Goal: Task Accomplishment & Management: Use online tool/utility

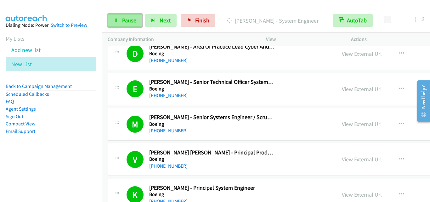
click at [130, 18] on span "Pause" at bounding box center [129, 20] width 14 height 7
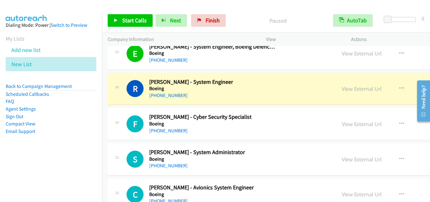
scroll to position [4127, 0]
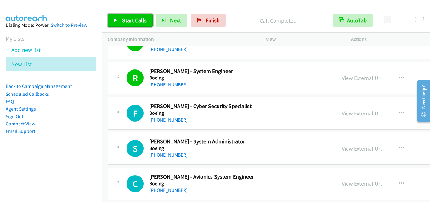
click at [122, 23] on link "Start Calls" at bounding box center [130, 20] width 45 height 13
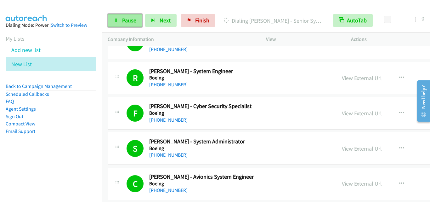
click at [135, 21] on span "Pause" at bounding box center [129, 20] width 14 height 7
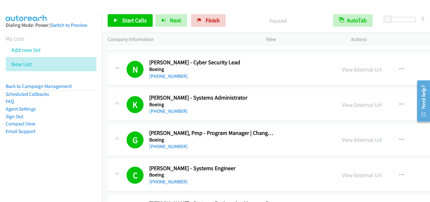
scroll to position [4347, 0]
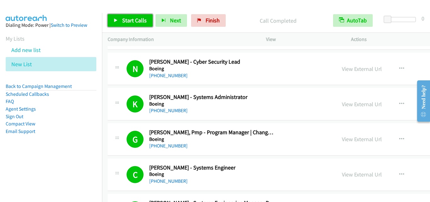
click at [136, 19] on span "Start Calls" at bounding box center [134, 20] width 25 height 7
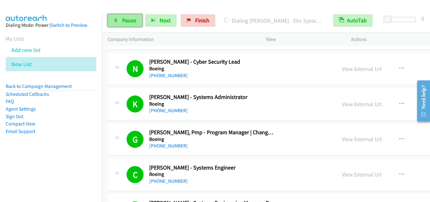
click at [122, 20] on span "Pause" at bounding box center [129, 20] width 14 height 7
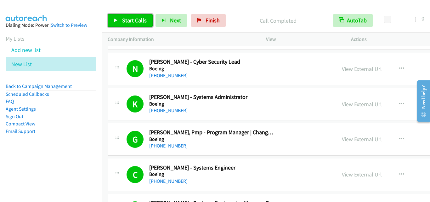
click at [141, 19] on span "Start Calls" at bounding box center [134, 20] width 25 height 7
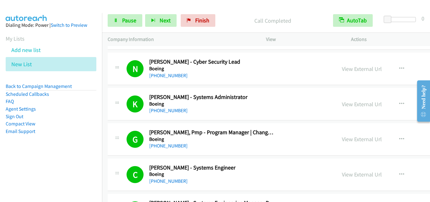
click at [255, 185] on div "C Callback Scheduled [PERSON_NAME] - Systems Engineer Boeing [GEOGRAPHIC_DATA]/…" at bounding box center [325, 174] width 434 height 32
click at [121, 20] on link "Pause" at bounding box center [125, 20] width 35 height 13
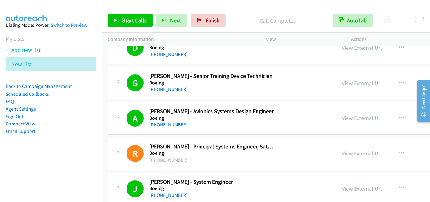
scroll to position [5355, 0]
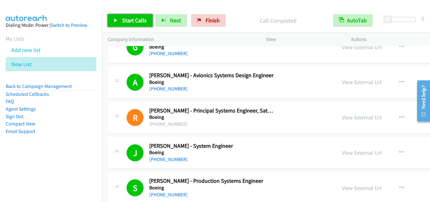
click at [133, 22] on span "Start Calls" at bounding box center [134, 20] width 25 height 7
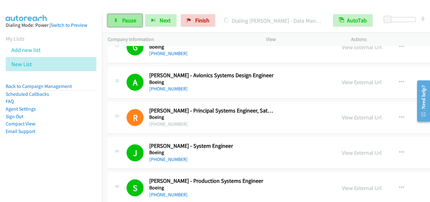
click at [121, 24] on link "Pause" at bounding box center [125, 20] width 35 height 13
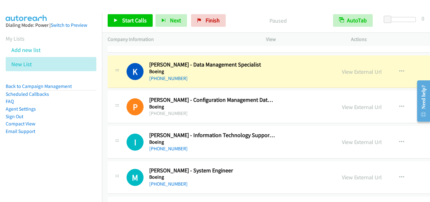
scroll to position [5859, 0]
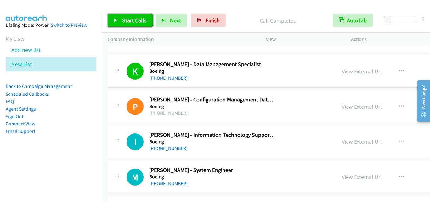
click at [123, 15] on link "Start Calls" at bounding box center [130, 20] width 45 height 13
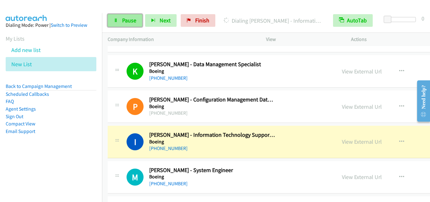
click at [119, 21] on link "Pause" at bounding box center [125, 20] width 35 height 13
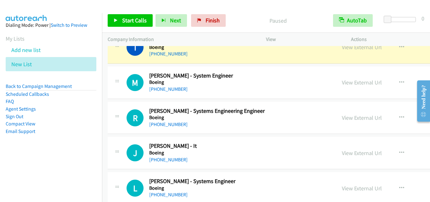
scroll to position [5891, 0]
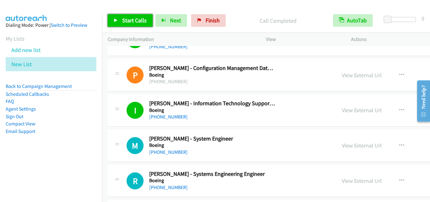
drag, startPoint x: 128, startPoint y: 18, endPoint x: 186, endPoint y: 64, distance: 74.2
click at [128, 18] on span "Start Calls" at bounding box center [134, 20] width 25 height 7
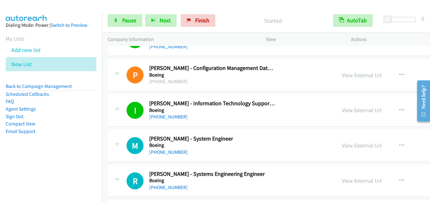
click at [250, 194] on div "R Callback Scheduled [PERSON_NAME] - Systems Engineering Engineer Boeing [GEOGR…" at bounding box center [325, 181] width 434 height 32
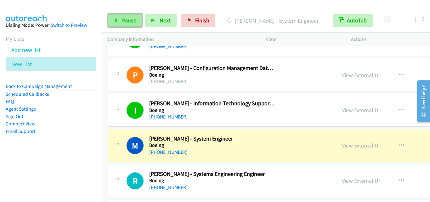
click at [134, 26] on link "Pause" at bounding box center [125, 20] width 35 height 13
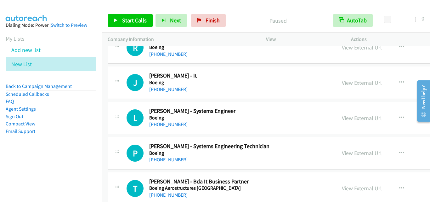
scroll to position [6048, 0]
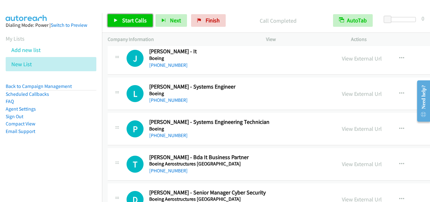
drag, startPoint x: 126, startPoint y: 16, endPoint x: 225, endPoint y: 177, distance: 188.6
click at [127, 17] on link "Start Calls" at bounding box center [130, 20] width 45 height 13
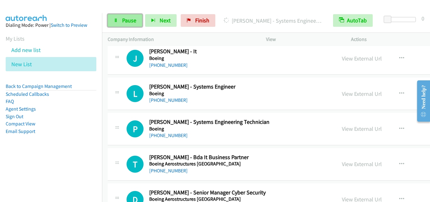
click at [133, 24] on span "Pause" at bounding box center [129, 20] width 14 height 7
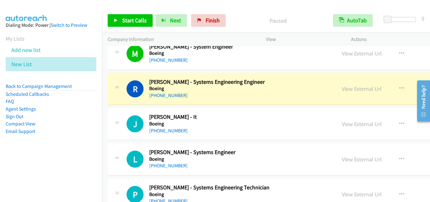
scroll to position [5985, 0]
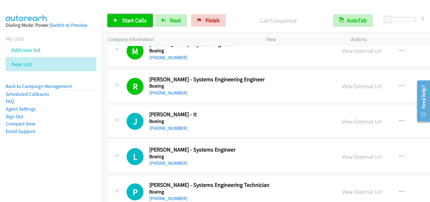
drag, startPoint x: 128, startPoint y: 16, endPoint x: 194, endPoint y: 117, distance: 120.0
click at [128, 17] on link "Start Calls" at bounding box center [130, 20] width 45 height 13
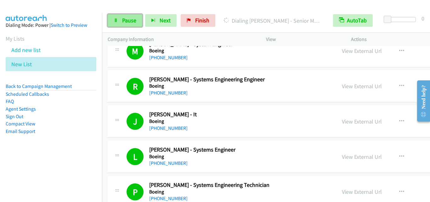
click at [126, 15] on link "Pause" at bounding box center [125, 20] width 35 height 13
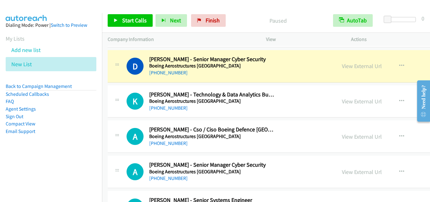
scroll to position [6174, 0]
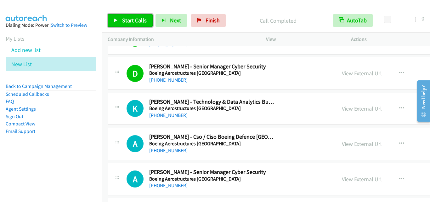
click at [126, 19] on span "Start Calls" at bounding box center [134, 20] width 25 height 7
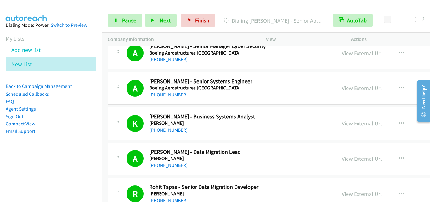
scroll to position [6458, 0]
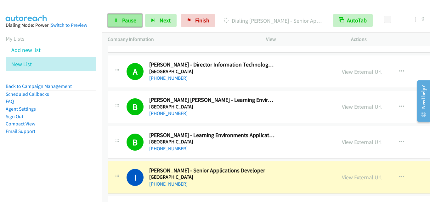
click at [125, 19] on span "Pause" at bounding box center [129, 20] width 14 height 7
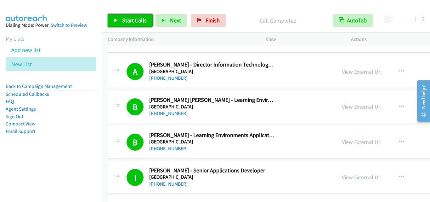
click at [131, 23] on span "Start Calls" at bounding box center [134, 20] width 25 height 7
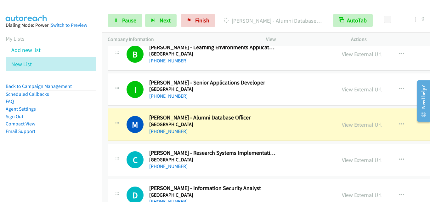
scroll to position [6552, 0]
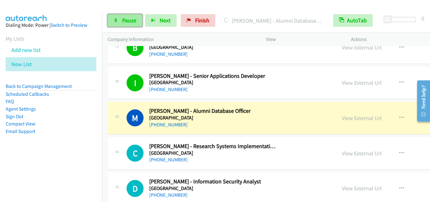
click at [137, 19] on link "Pause" at bounding box center [125, 20] width 35 height 13
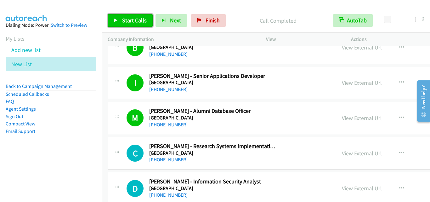
click at [129, 24] on span "Start Calls" at bounding box center [134, 20] width 25 height 7
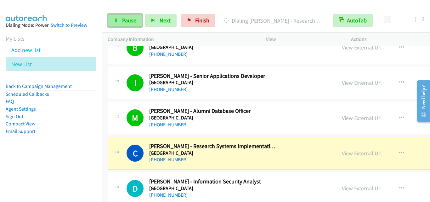
click at [132, 16] on link "Pause" at bounding box center [125, 20] width 35 height 13
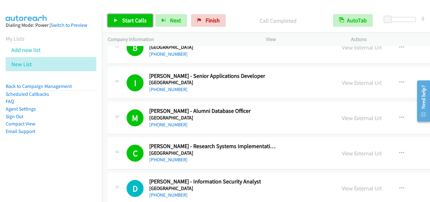
drag, startPoint x: 122, startPoint y: 22, endPoint x: 145, endPoint y: 43, distance: 31.2
click at [122, 22] on span "Start Calls" at bounding box center [134, 20] width 25 height 7
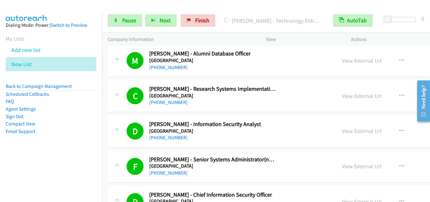
scroll to position [6647, 0]
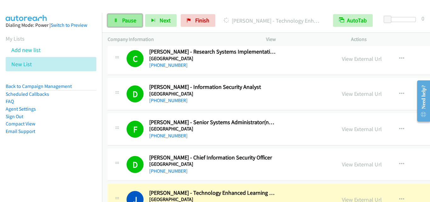
click at [126, 17] on span "Pause" at bounding box center [129, 20] width 14 height 7
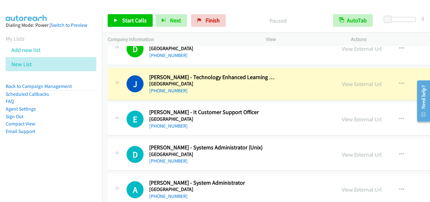
scroll to position [6742, 0]
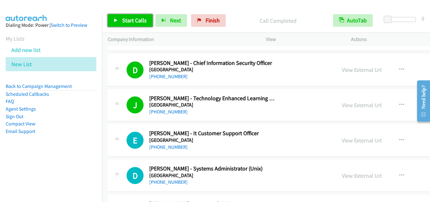
drag, startPoint x: 132, startPoint y: 23, endPoint x: 146, endPoint y: 29, distance: 15.2
click at [132, 23] on span "Start Calls" at bounding box center [134, 20] width 25 height 7
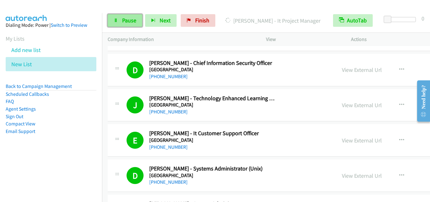
click at [116, 25] on link "Pause" at bounding box center [125, 20] width 35 height 13
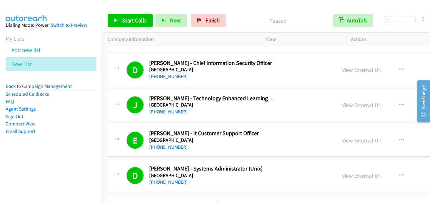
scroll to position [6899, 0]
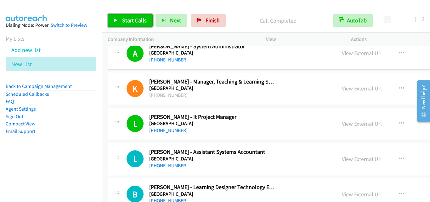
drag, startPoint x: 133, startPoint y: 21, endPoint x: 170, endPoint y: 89, distance: 77.4
click at [133, 22] on span "Start Calls" at bounding box center [134, 20] width 25 height 7
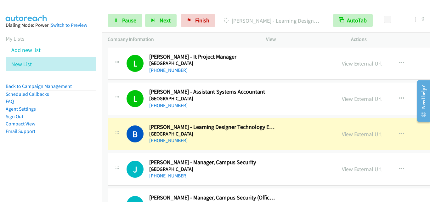
scroll to position [6962, 0]
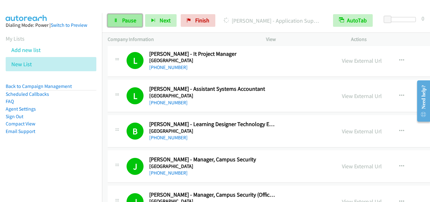
click at [133, 21] on span "Pause" at bounding box center [129, 20] width 14 height 7
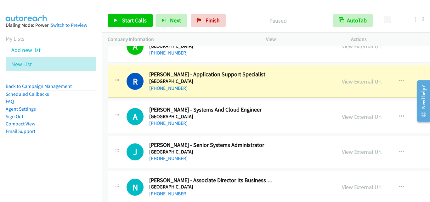
scroll to position [7151, 0]
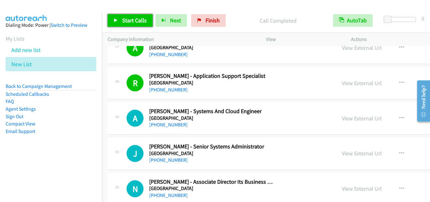
click at [143, 23] on span "Start Calls" at bounding box center [134, 20] width 25 height 7
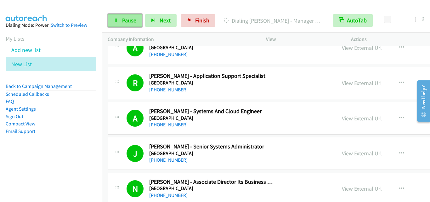
click at [109, 19] on link "Pause" at bounding box center [125, 20] width 35 height 13
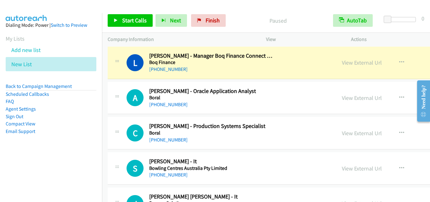
scroll to position [7277, 0]
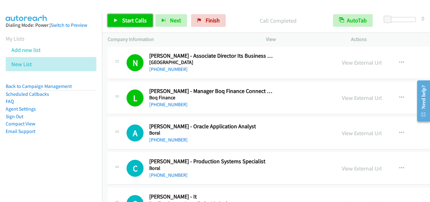
click at [124, 26] on link "Start Calls" at bounding box center [130, 20] width 45 height 13
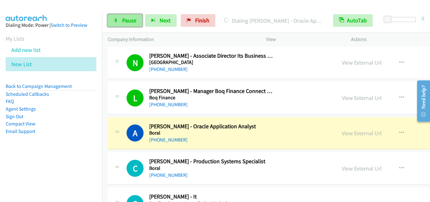
click at [132, 21] on span "Pause" at bounding box center [129, 20] width 14 height 7
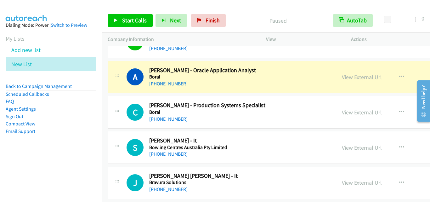
scroll to position [7340, 0]
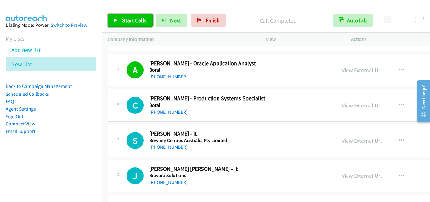
click at [145, 21] on span "Start Calls" at bounding box center [134, 20] width 25 height 7
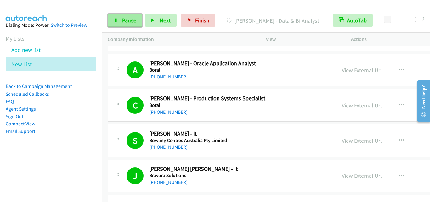
click at [126, 22] on span "Pause" at bounding box center [129, 20] width 14 height 7
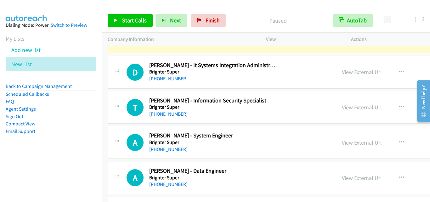
scroll to position [7592, 0]
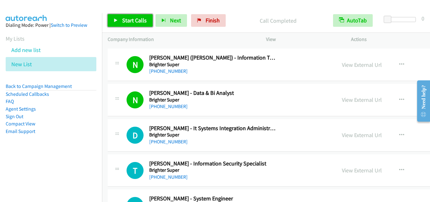
drag, startPoint x: 129, startPoint y: 23, endPoint x: 156, endPoint y: 66, distance: 50.3
click at [130, 23] on span "Start Calls" at bounding box center [134, 20] width 25 height 7
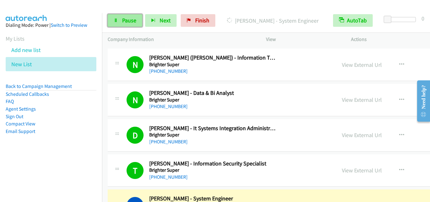
click at [120, 26] on link "Pause" at bounding box center [125, 20] width 35 height 13
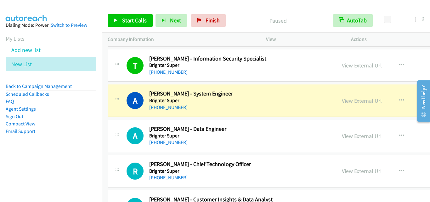
scroll to position [7718, 0]
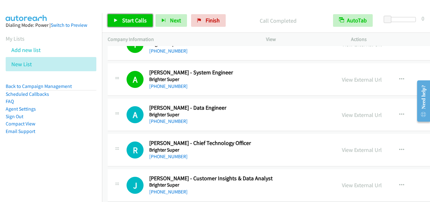
click at [128, 20] on span "Start Calls" at bounding box center [134, 20] width 25 height 7
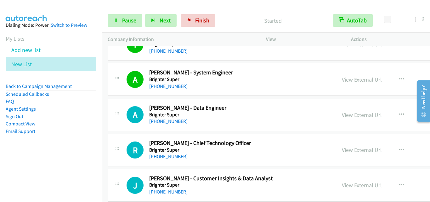
click at [242, 188] on h5 "Brighter Super" at bounding box center [212, 185] width 127 height 6
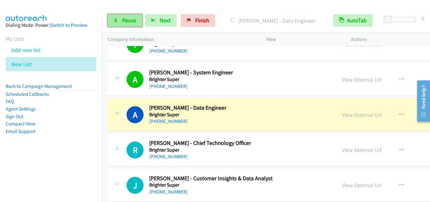
click at [127, 24] on span "Pause" at bounding box center [129, 20] width 14 height 7
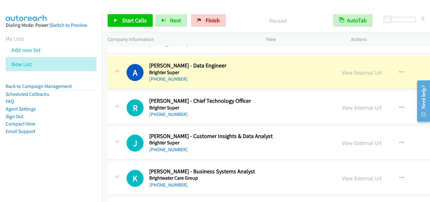
scroll to position [7750, 0]
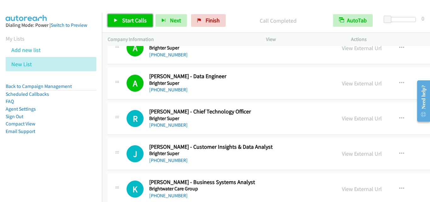
click at [126, 22] on span "Start Calls" at bounding box center [134, 20] width 25 height 7
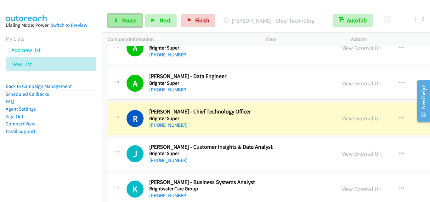
click at [121, 19] on link "Pause" at bounding box center [125, 20] width 35 height 13
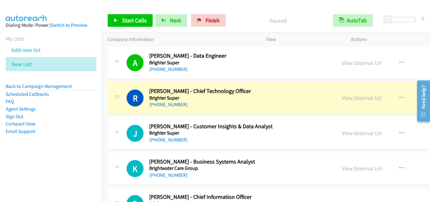
scroll to position [7781, 0]
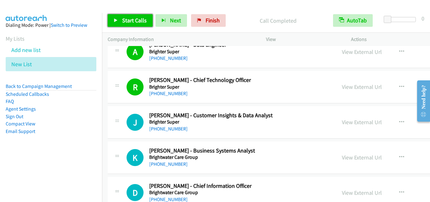
click at [141, 21] on span "Start Calls" at bounding box center [134, 20] width 25 height 7
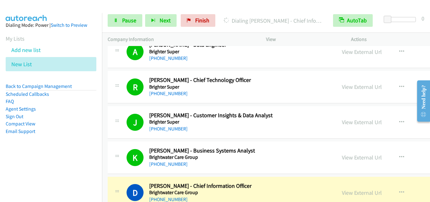
drag, startPoint x: 125, startPoint y: 31, endPoint x: 126, endPoint y: 28, distance: 3.2
click at [125, 31] on div "Start Calls Pause Next Finish [PERSON_NAME] - Chief Information Officer AutoTab…" at bounding box center [266, 21] width 328 height 24
click at [130, 26] on link "Pause" at bounding box center [125, 20] width 35 height 13
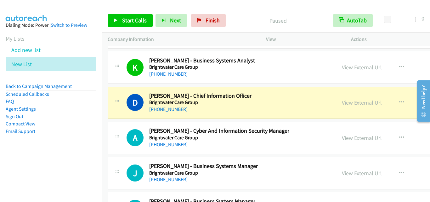
scroll to position [7907, 0]
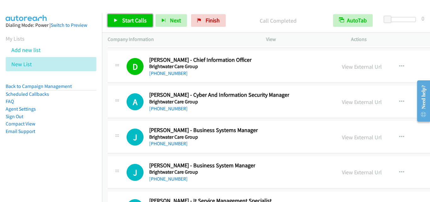
click at [137, 19] on span "Start Calls" at bounding box center [134, 20] width 25 height 7
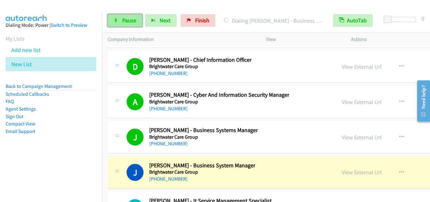
click at [135, 14] on link "Pause" at bounding box center [125, 20] width 35 height 13
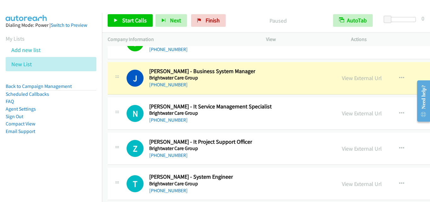
scroll to position [8002, 0]
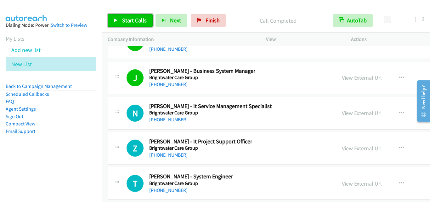
click at [130, 17] on span "Start Calls" at bounding box center [134, 20] width 25 height 7
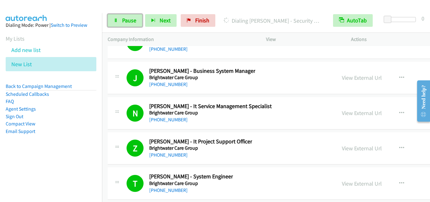
drag, startPoint x: 123, startPoint y: 24, endPoint x: 298, endPoint y: 51, distance: 177.1
click at [123, 24] on link "Pause" at bounding box center [125, 20] width 35 height 13
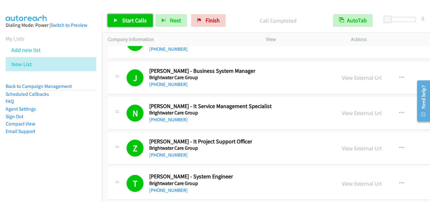
click at [130, 23] on span "Start Calls" at bounding box center [134, 20] width 25 height 7
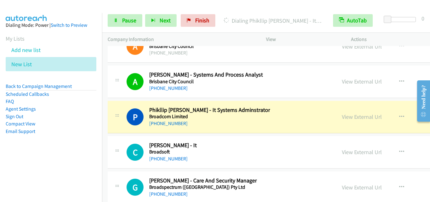
scroll to position [8915, 0]
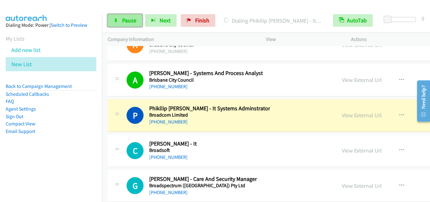
click at [120, 15] on link "Pause" at bounding box center [125, 20] width 35 height 13
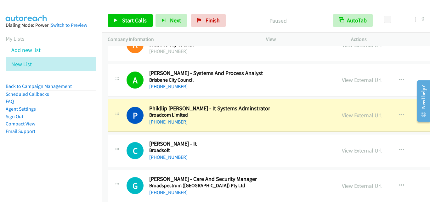
scroll to position [8947, 0]
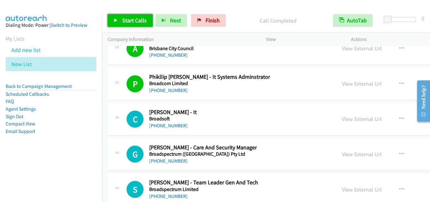
click at [139, 23] on span "Start Calls" at bounding box center [134, 20] width 25 height 7
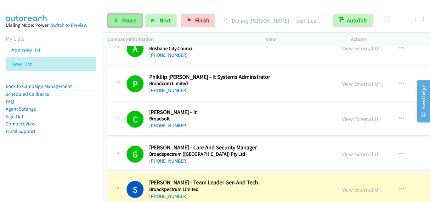
click at [115, 22] on icon at bounding box center [116, 21] width 4 height 4
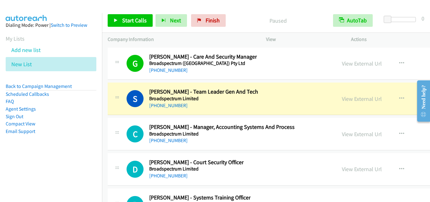
scroll to position [9041, 0]
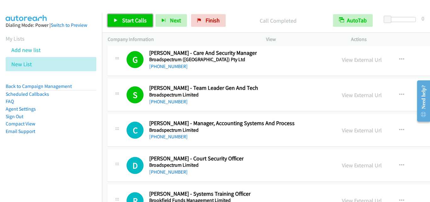
click at [129, 24] on link "Start Calls" at bounding box center [130, 20] width 45 height 13
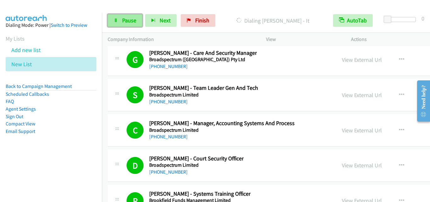
click at [134, 22] on span "Pause" at bounding box center [129, 20] width 14 height 7
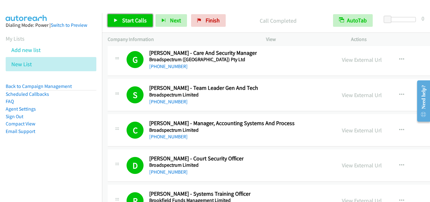
click at [135, 19] on span "Start Calls" at bounding box center [134, 20] width 25 height 7
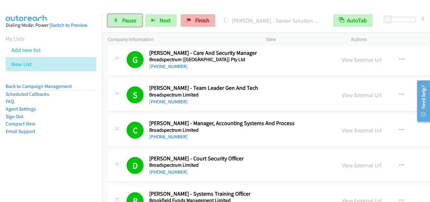
drag, startPoint x: 137, startPoint y: 19, endPoint x: 190, endPoint y: 14, distance: 52.8
click at [137, 19] on link "Pause" at bounding box center [125, 20] width 35 height 13
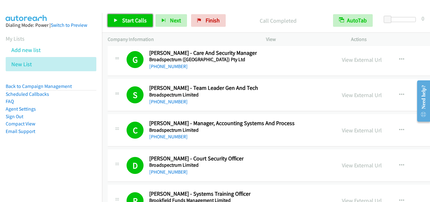
click at [121, 19] on link "Start Calls" at bounding box center [130, 20] width 45 height 13
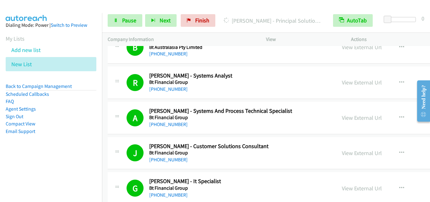
scroll to position [9514, 0]
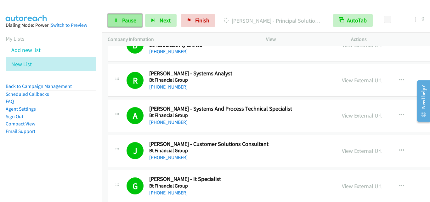
click at [128, 16] on link "Pause" at bounding box center [125, 20] width 35 height 13
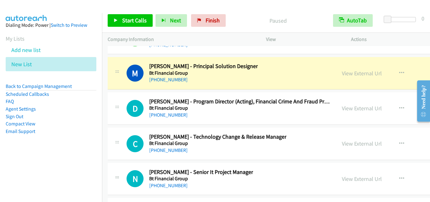
scroll to position [9671, 0]
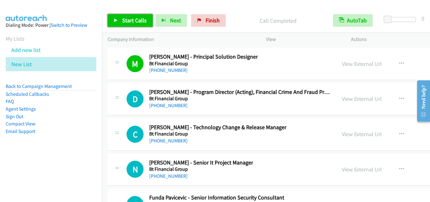
click at [125, 20] on span "Start Calls" at bounding box center [134, 20] width 25 height 7
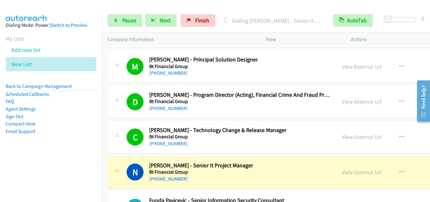
scroll to position [9703, 0]
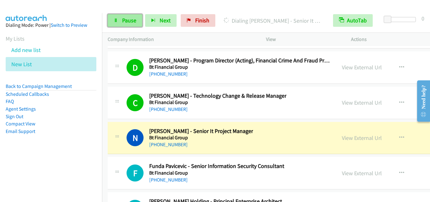
click at [127, 17] on span "Pause" at bounding box center [129, 20] width 14 height 7
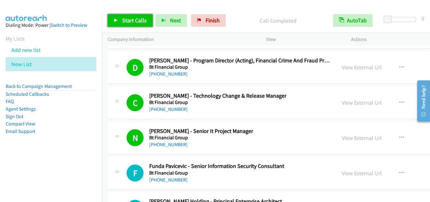
click at [136, 17] on span "Start Calls" at bounding box center [134, 20] width 25 height 7
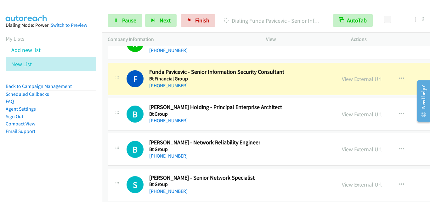
scroll to position [9797, 0]
click at [131, 17] on span "Pause" at bounding box center [129, 20] width 14 height 7
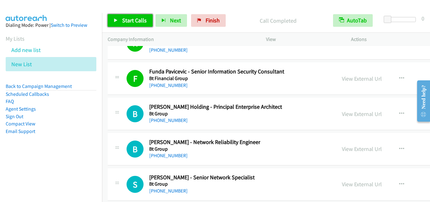
click at [140, 20] on span "Start Calls" at bounding box center [134, 20] width 25 height 7
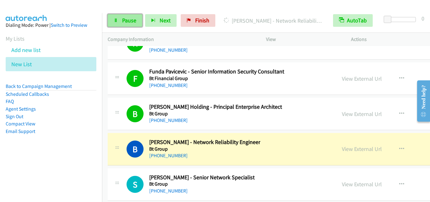
click at [122, 21] on span "Pause" at bounding box center [129, 20] width 14 height 7
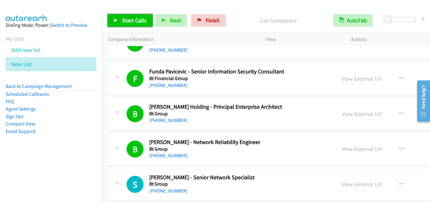
drag, startPoint x: 130, startPoint y: 19, endPoint x: 137, endPoint y: 58, distance: 39.8
click at [129, 19] on span "Start Calls" at bounding box center [134, 20] width 25 height 7
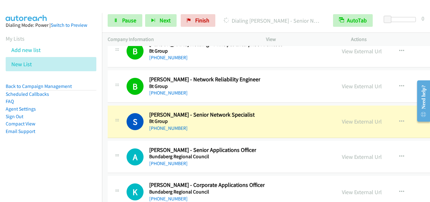
scroll to position [9860, 0]
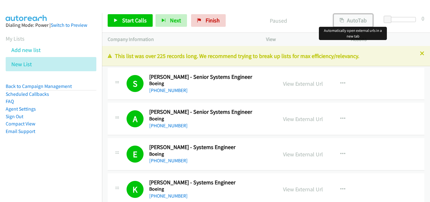
click at [350, 21] on button "AutoTab" at bounding box center [353, 20] width 39 height 13
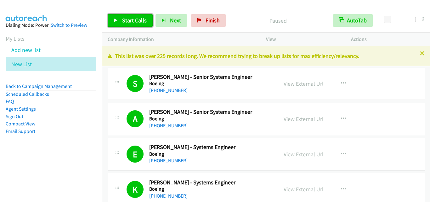
click at [129, 19] on span "Start Calls" at bounding box center [134, 20] width 25 height 7
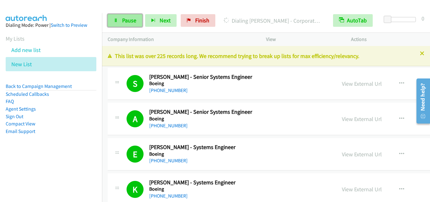
click at [128, 25] on link "Pause" at bounding box center [125, 20] width 35 height 13
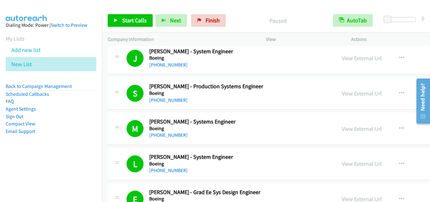
scroll to position [5513, 0]
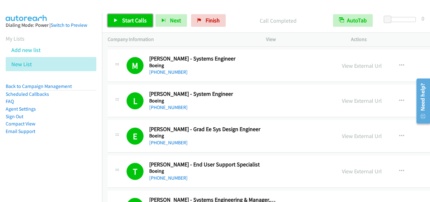
click at [126, 22] on span "Start Calls" at bounding box center [134, 20] width 25 height 7
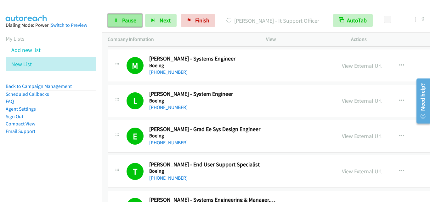
click at [122, 17] on link "Pause" at bounding box center [125, 20] width 35 height 13
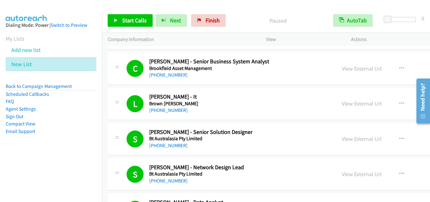
scroll to position [9325, 0]
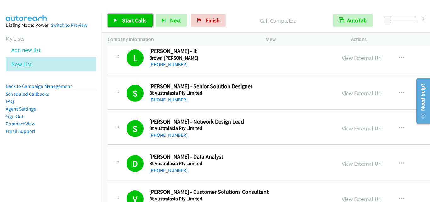
drag, startPoint x: 117, startPoint y: 21, endPoint x: 212, endPoint y: 115, distance: 133.2
click at [118, 21] on icon at bounding box center [116, 21] width 4 height 4
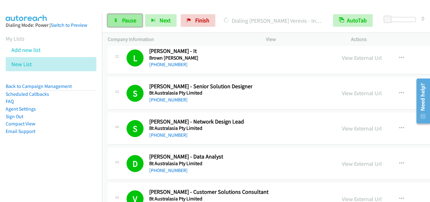
click at [127, 19] on span "Pause" at bounding box center [129, 20] width 14 height 7
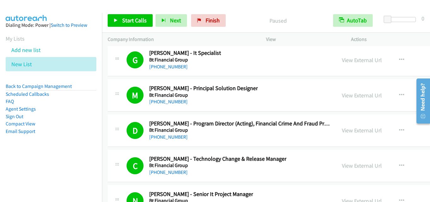
scroll to position [9577, 0]
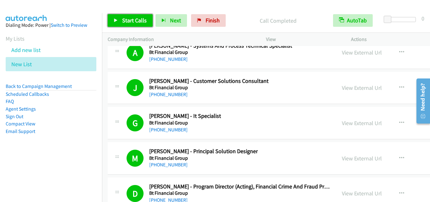
click at [130, 23] on span "Start Calls" at bounding box center [134, 20] width 25 height 7
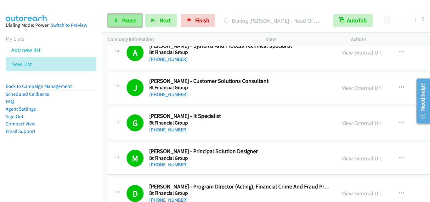
click at [133, 24] on span "Pause" at bounding box center [129, 20] width 14 height 7
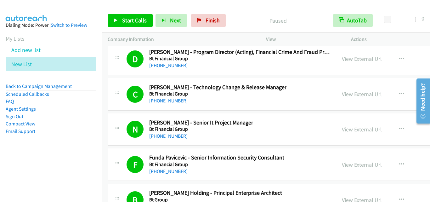
scroll to position [9797, 0]
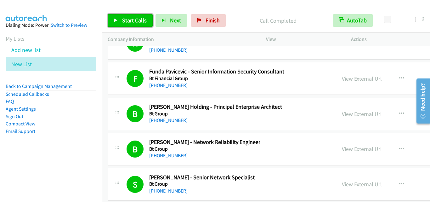
click at [116, 17] on link "Start Calls" at bounding box center [130, 20] width 45 height 13
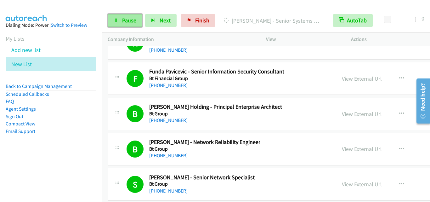
click at [132, 16] on link "Pause" at bounding box center [125, 20] width 35 height 13
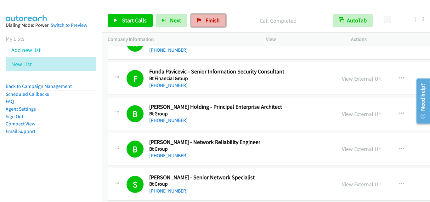
click at [206, 19] on span "Finish" at bounding box center [213, 20] width 14 height 7
